Goal: Find specific page/section: Find specific page/section

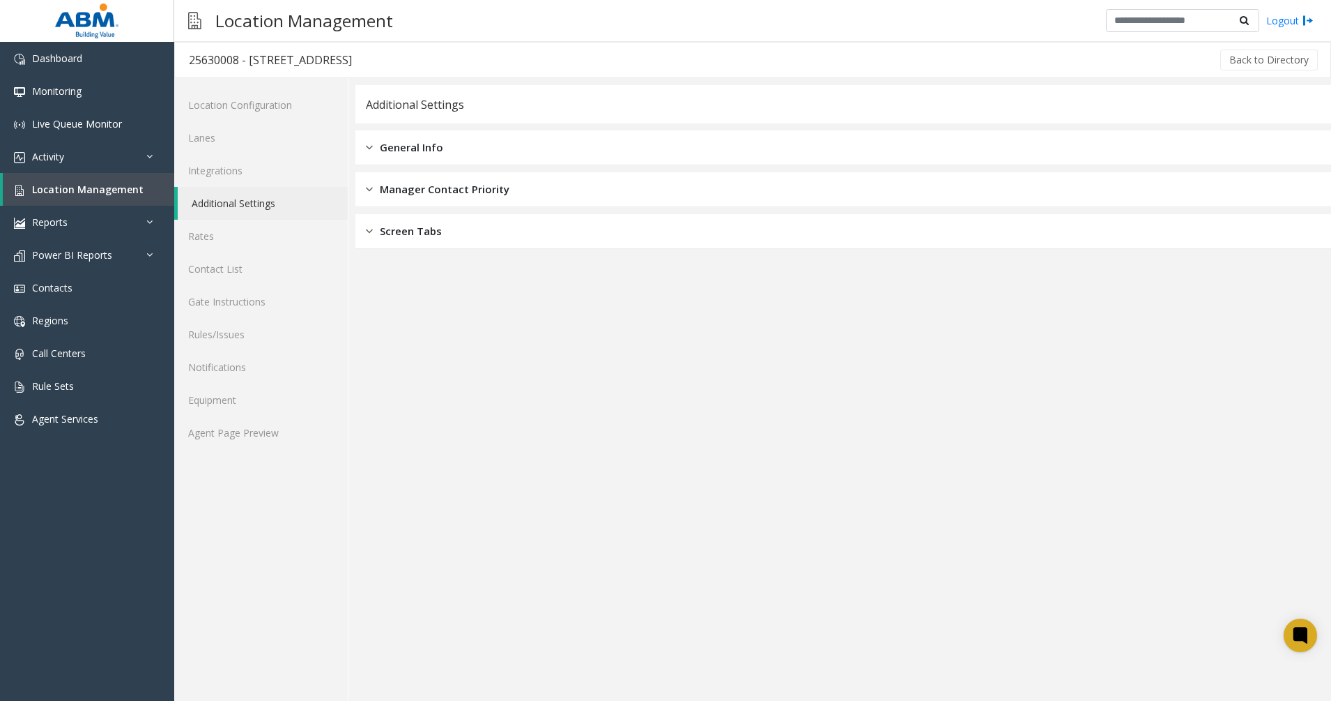
click at [433, 144] on span "General Info" at bounding box center [411, 147] width 63 height 16
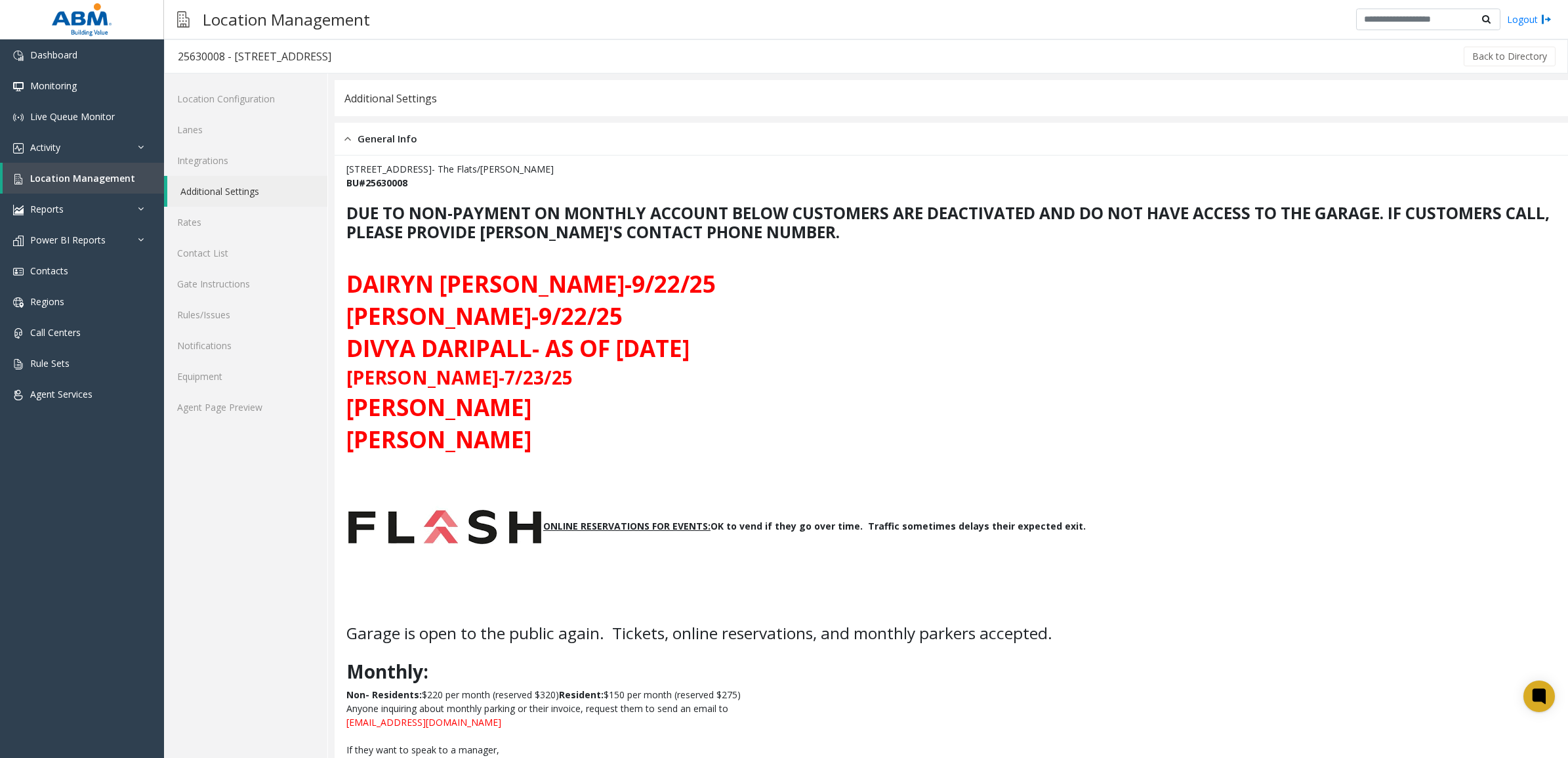
click at [798, 237] on b "DUE TO NON-PAYMENT ON MONTHLY ACCOUNT BELOW CUSTOMERS ARE DEACTIVATED AND DO NO…" at bounding box center [948, 222] width 1204 height 40
click at [1253, 23] on img at bounding box center [1546, 19] width 10 height 14
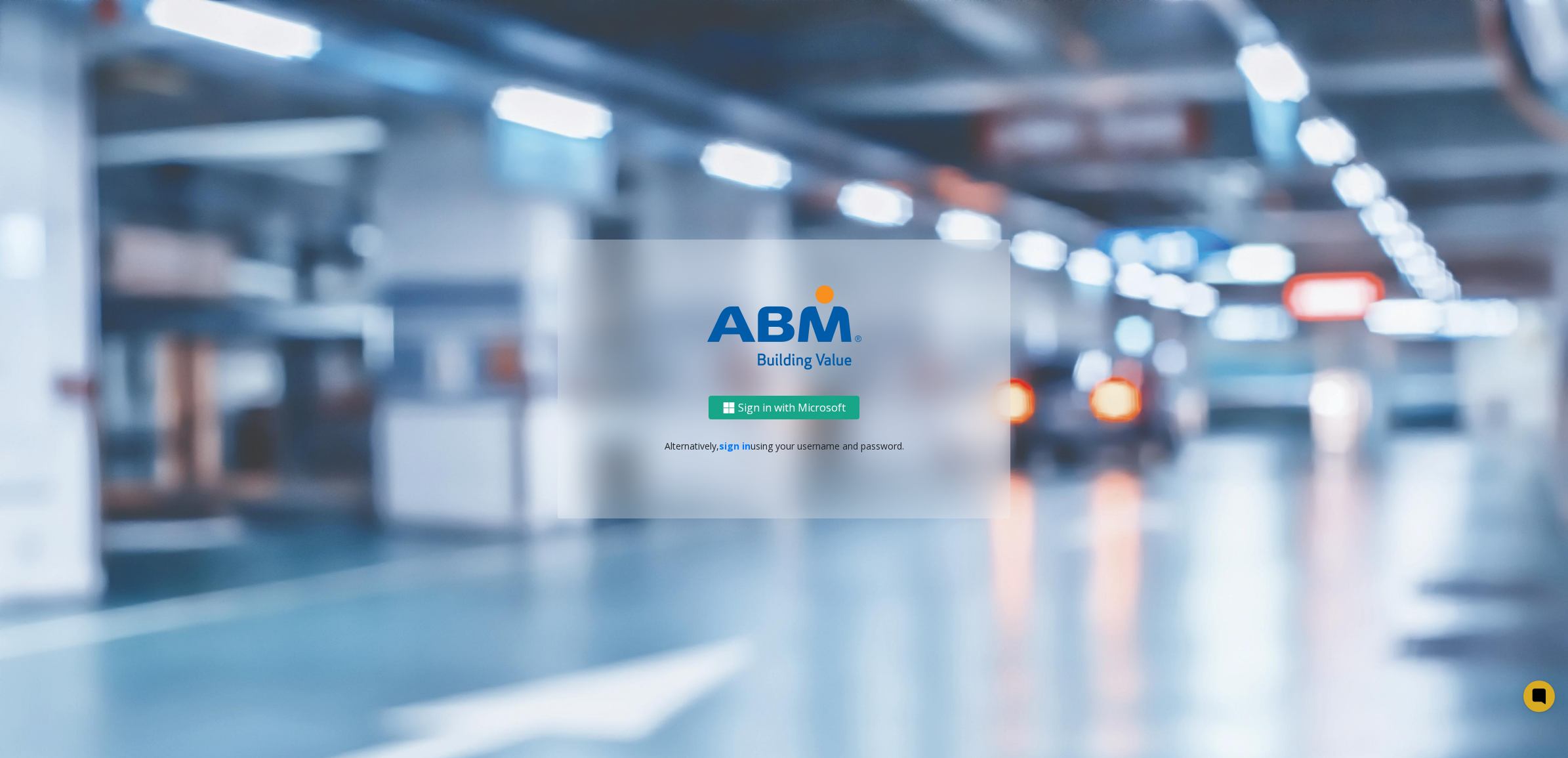
click at [739, 404] on button "Sign in with Microsoft" at bounding box center [784, 408] width 151 height 24
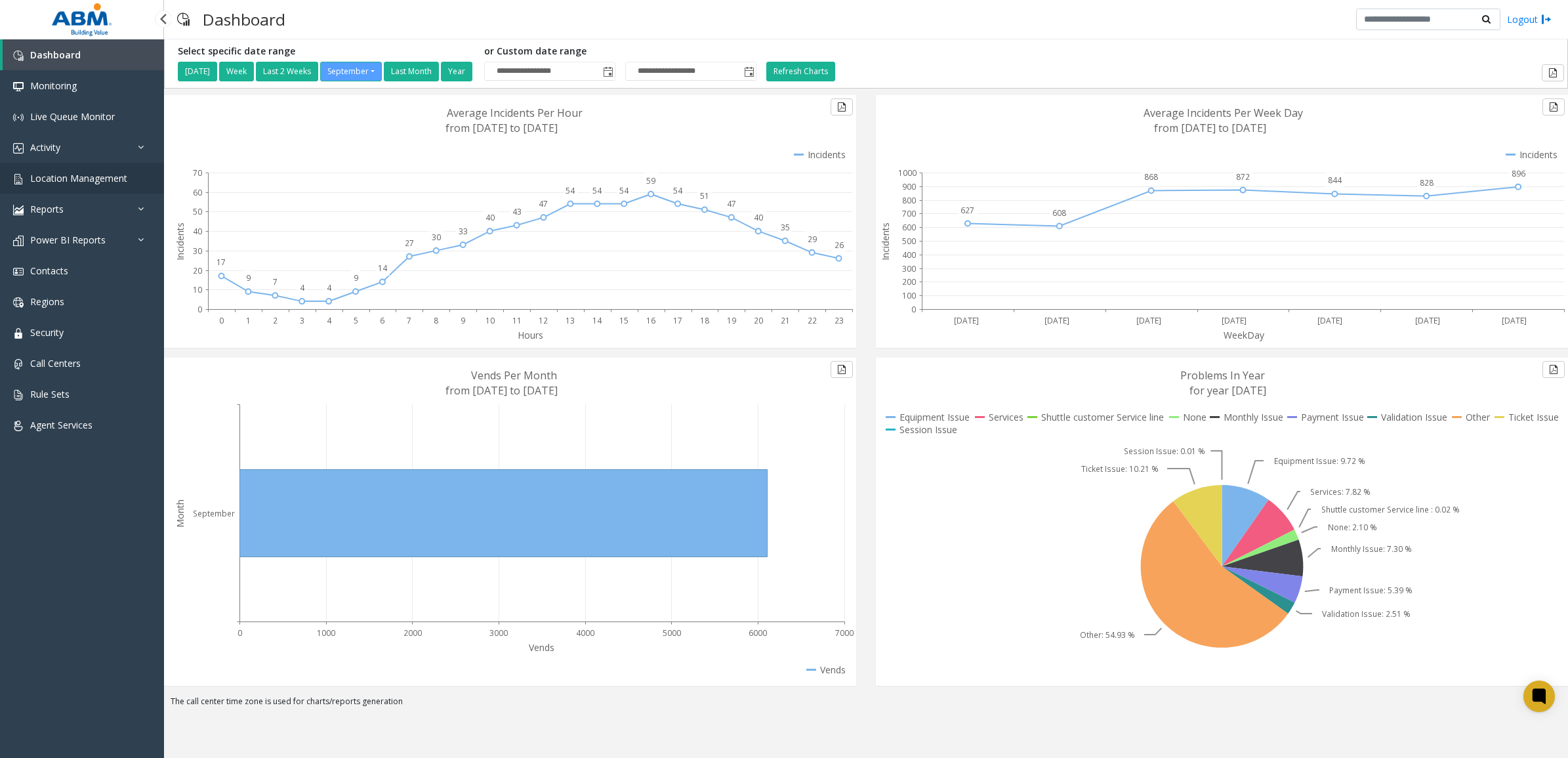
click at [62, 176] on span "Location Management" at bounding box center [78, 178] width 97 height 12
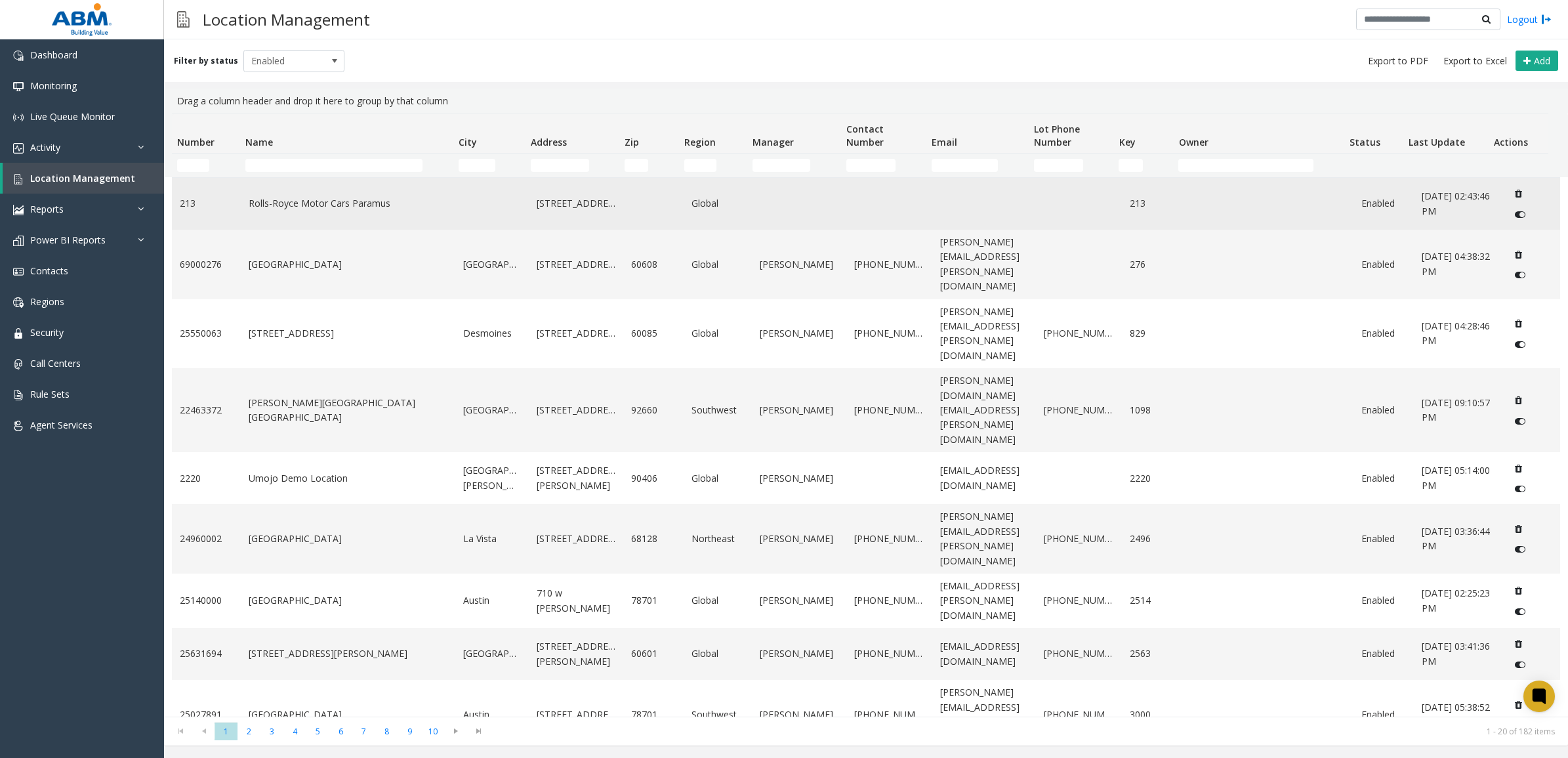
click at [372, 191] on td "Rolls-Royce Motor Cars Paramus" at bounding box center [348, 203] width 216 height 52
